Goal: Task Accomplishment & Management: Manage account settings

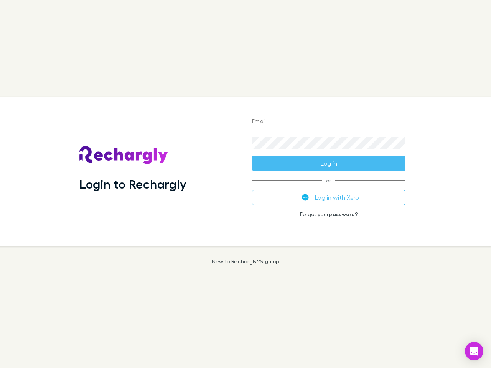
click at [246, 184] on div "Login to Rechargly" at bounding box center [159, 171] width 173 height 149
click at [329, 122] on input "Email" at bounding box center [329, 122] width 154 height 12
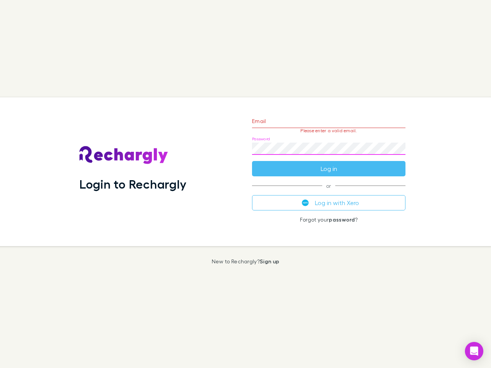
click at [329, 164] on form "Email Please enter a valid email. Password Log in" at bounding box center [329, 143] width 154 height 67
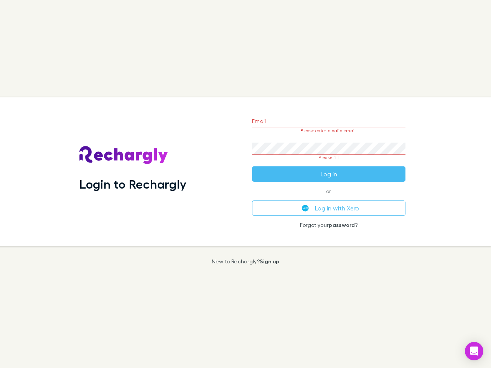
click at [329, 198] on div "Email Please enter a valid email. Password Please fill Log in or Log in with Xe…" at bounding box center [329, 171] width 166 height 149
click at [474, 352] on icon "Open Intercom Messenger" at bounding box center [475, 351] width 8 height 9
